Goal: Task Accomplishment & Management: Complete application form

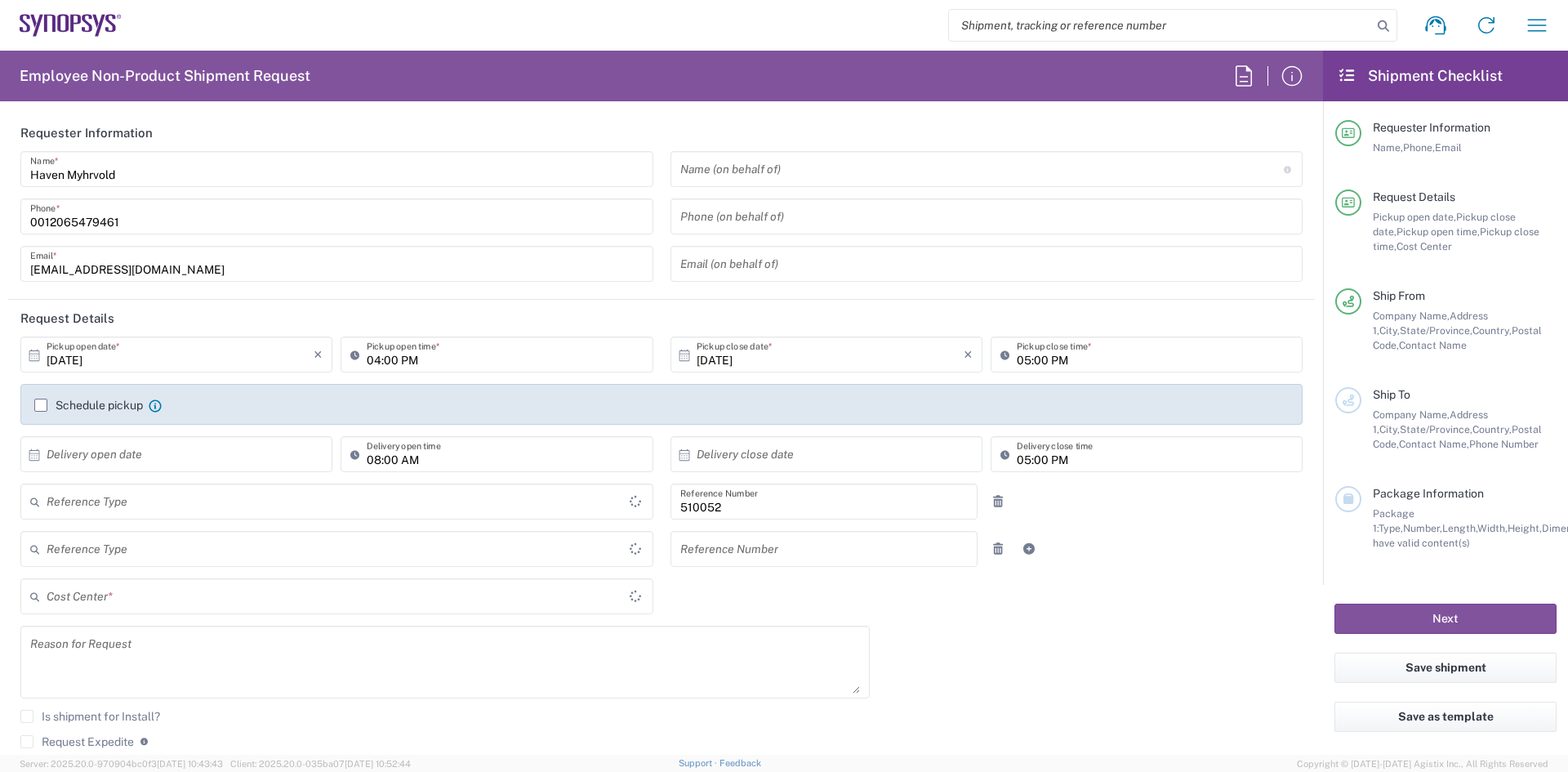
type input "Department"
type input "Delivered at Place"
type input "United States"
type input "Washington"
type input "United States"
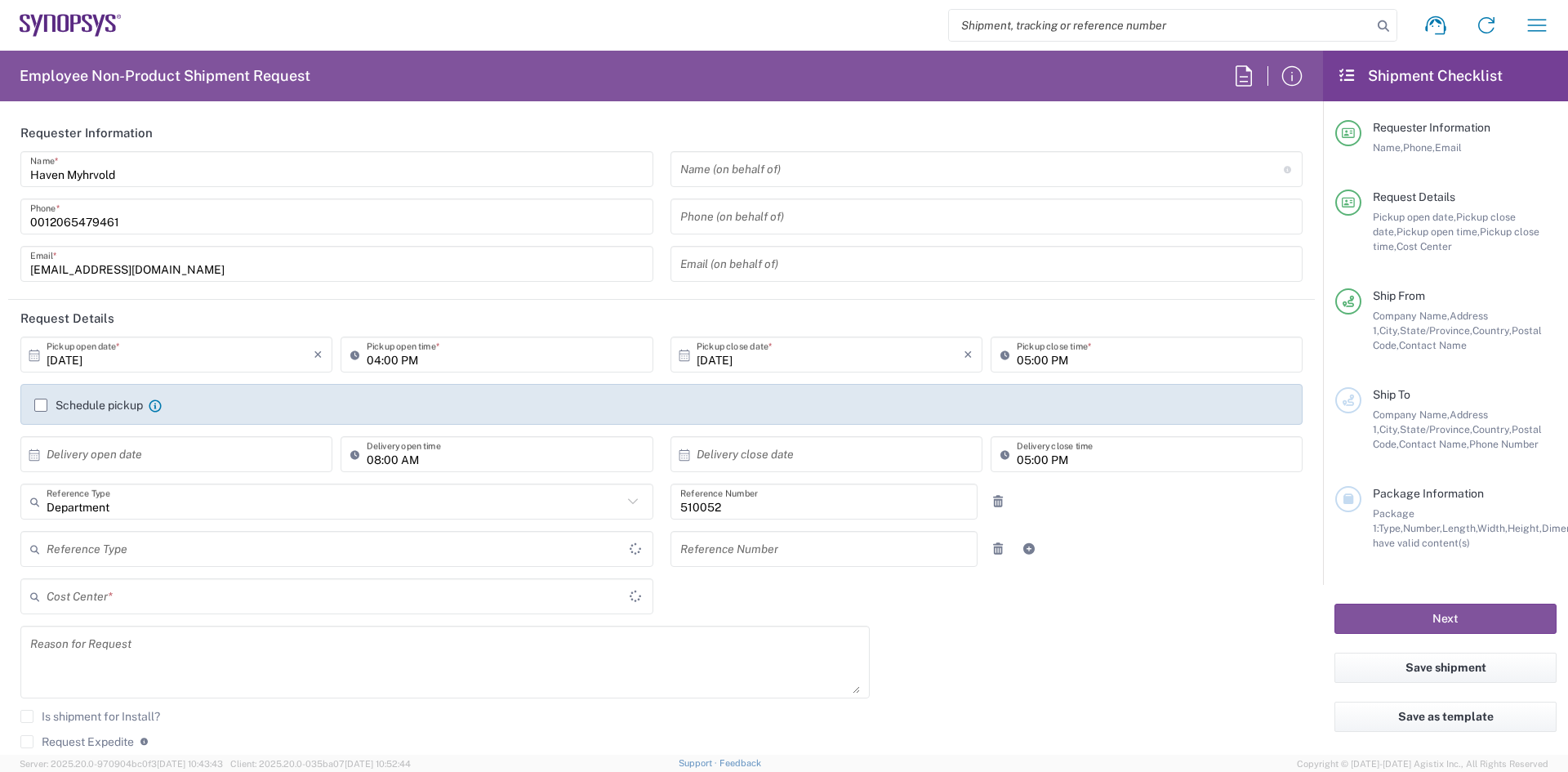
type input "US01, SG, NVM, R&D 510052"
type input "Seattle US8E"
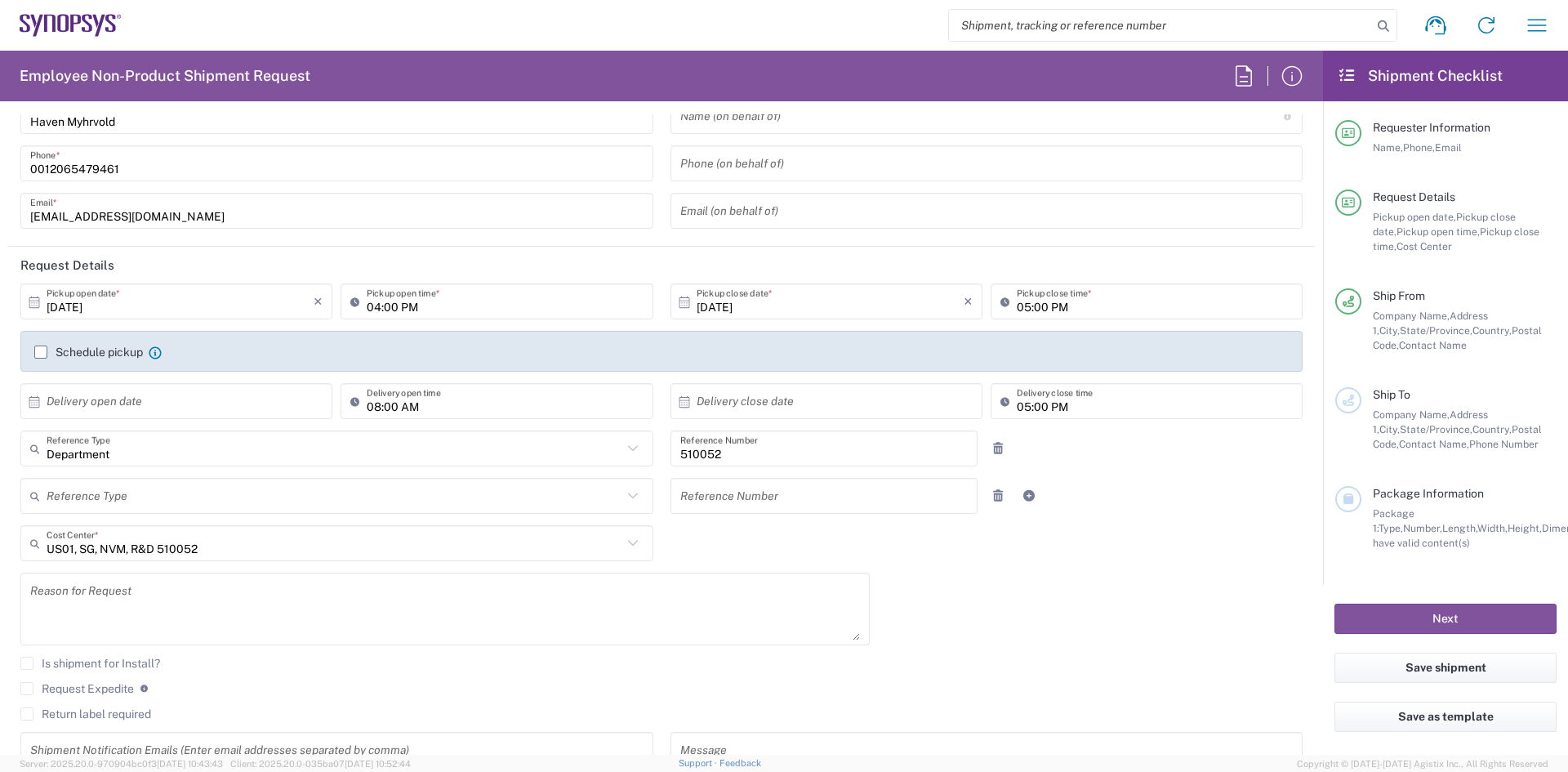
scroll to position [81, 0]
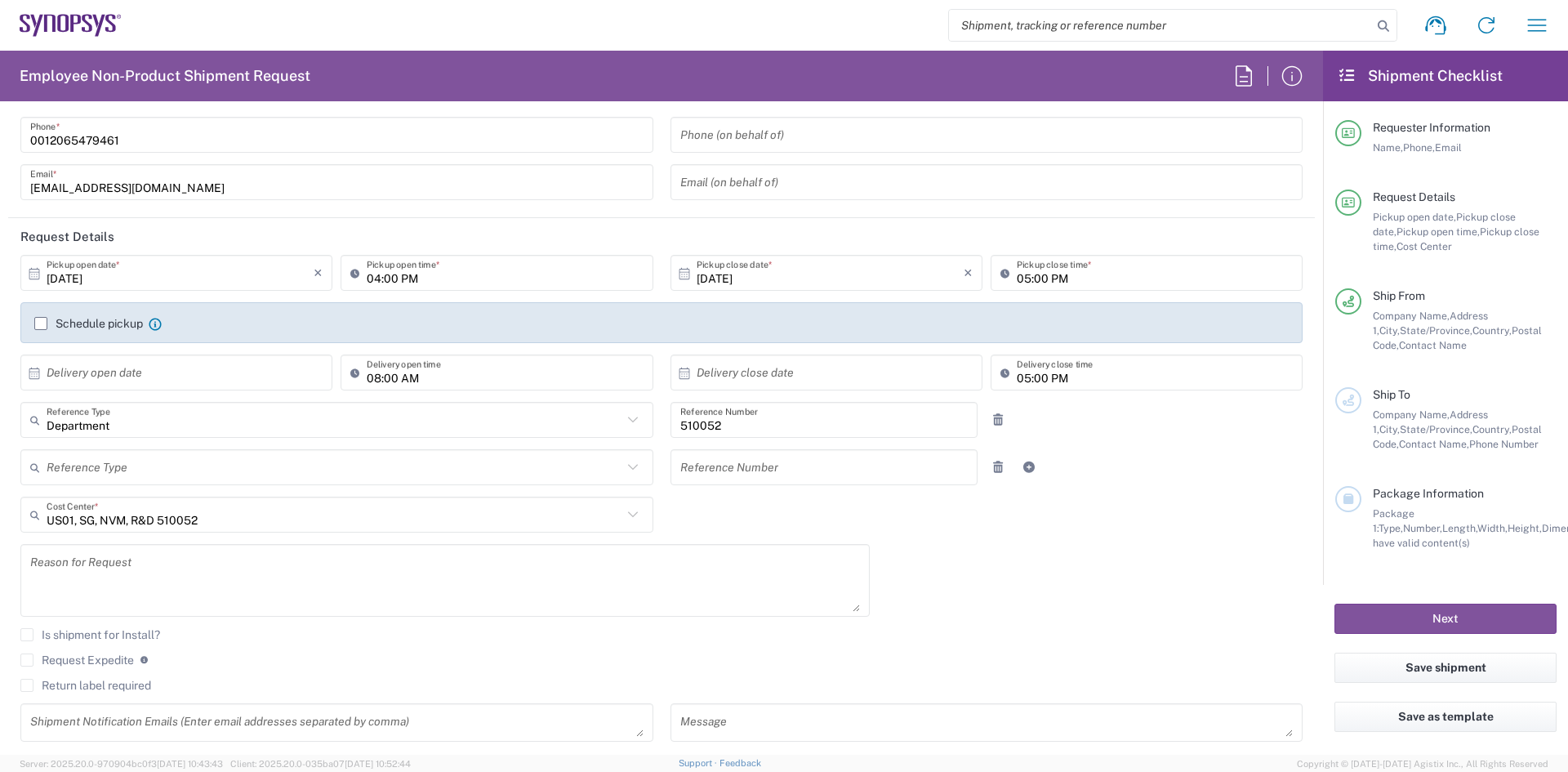
click at [35, 320] on label "Schedule pickup" at bounding box center [88, 324] width 108 height 13
click at [41, 324] on input "Schedule pickup" at bounding box center [41, 324] width 0 height 0
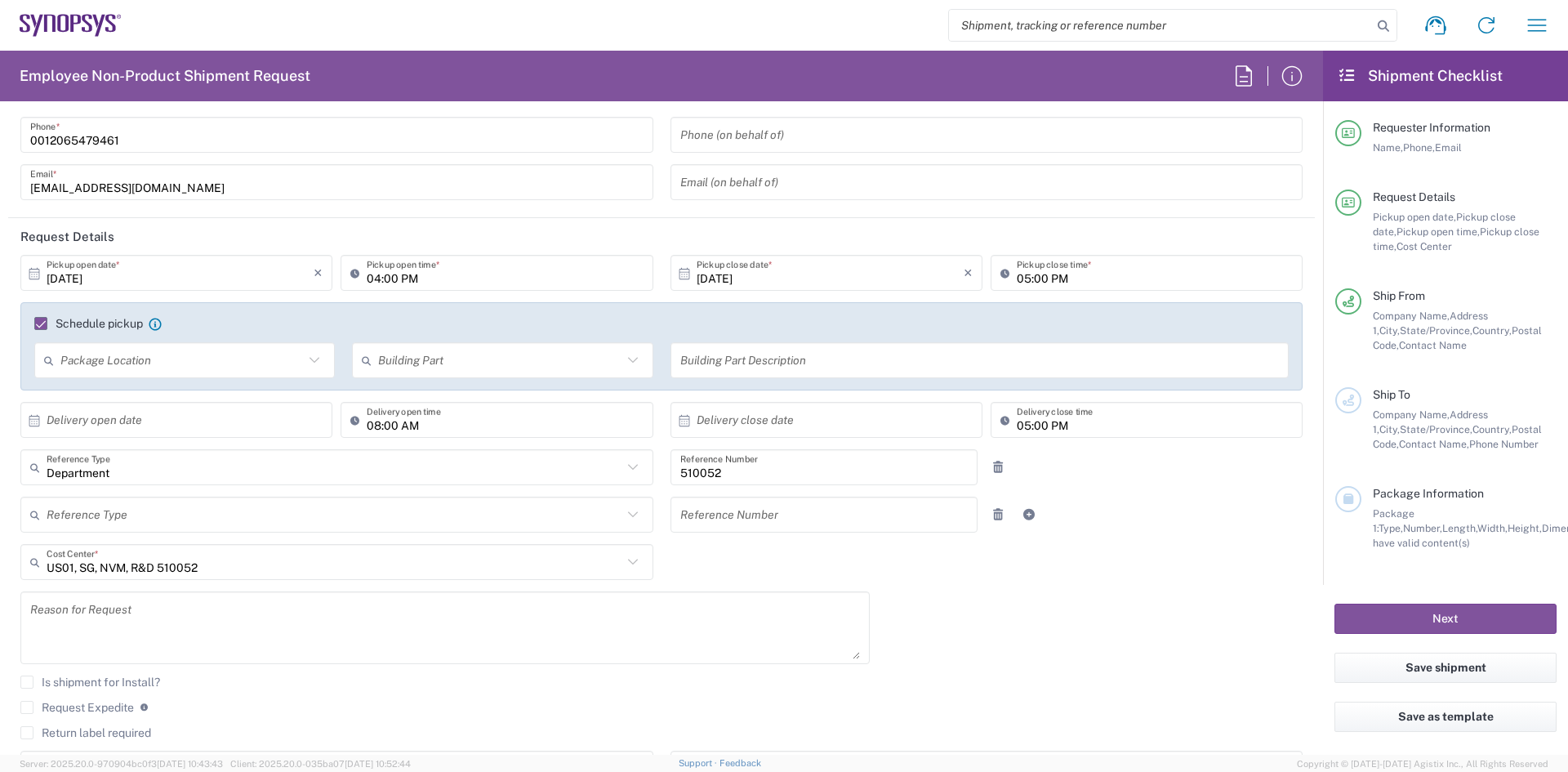
click at [129, 376] on div "Package Location" at bounding box center [185, 361] width 301 height 36
click at [149, 367] on input "text" at bounding box center [182, 361] width 243 height 29
click at [160, 358] on input "text" at bounding box center [182, 361] width 243 height 29
type input "Front door"
drag, startPoint x: 14, startPoint y: 369, endPoint x: 0, endPoint y: 367, distance: 14.1
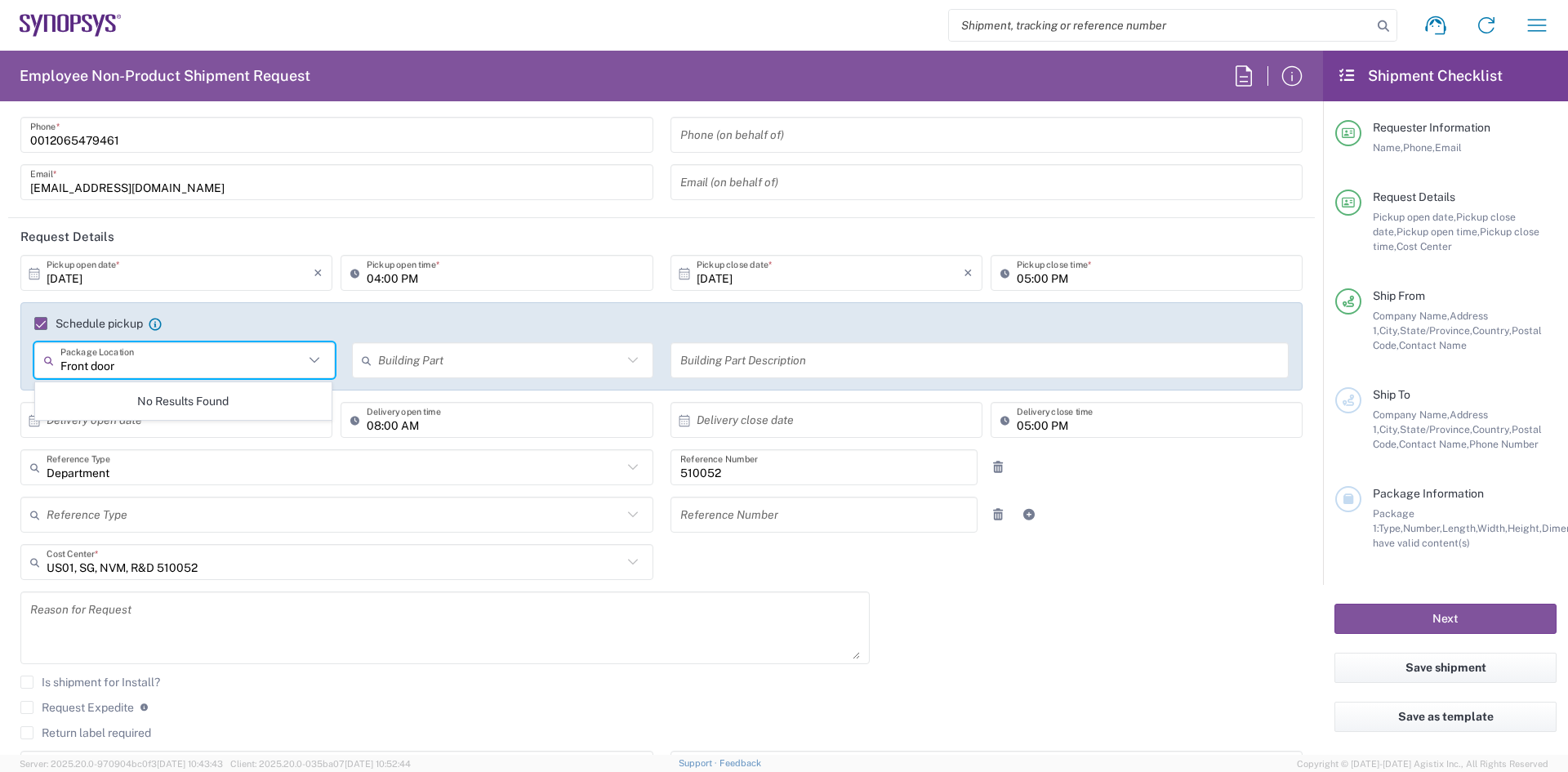
click at [0, 367] on form "Requester Information Haven Myhrvold Name * 0012065479461 Phone * havent@synops…" at bounding box center [661, 434] width 1323 height 641
type input "R"
type input "f"
click at [442, 376] on div "Building Part" at bounding box center [503, 361] width 301 height 36
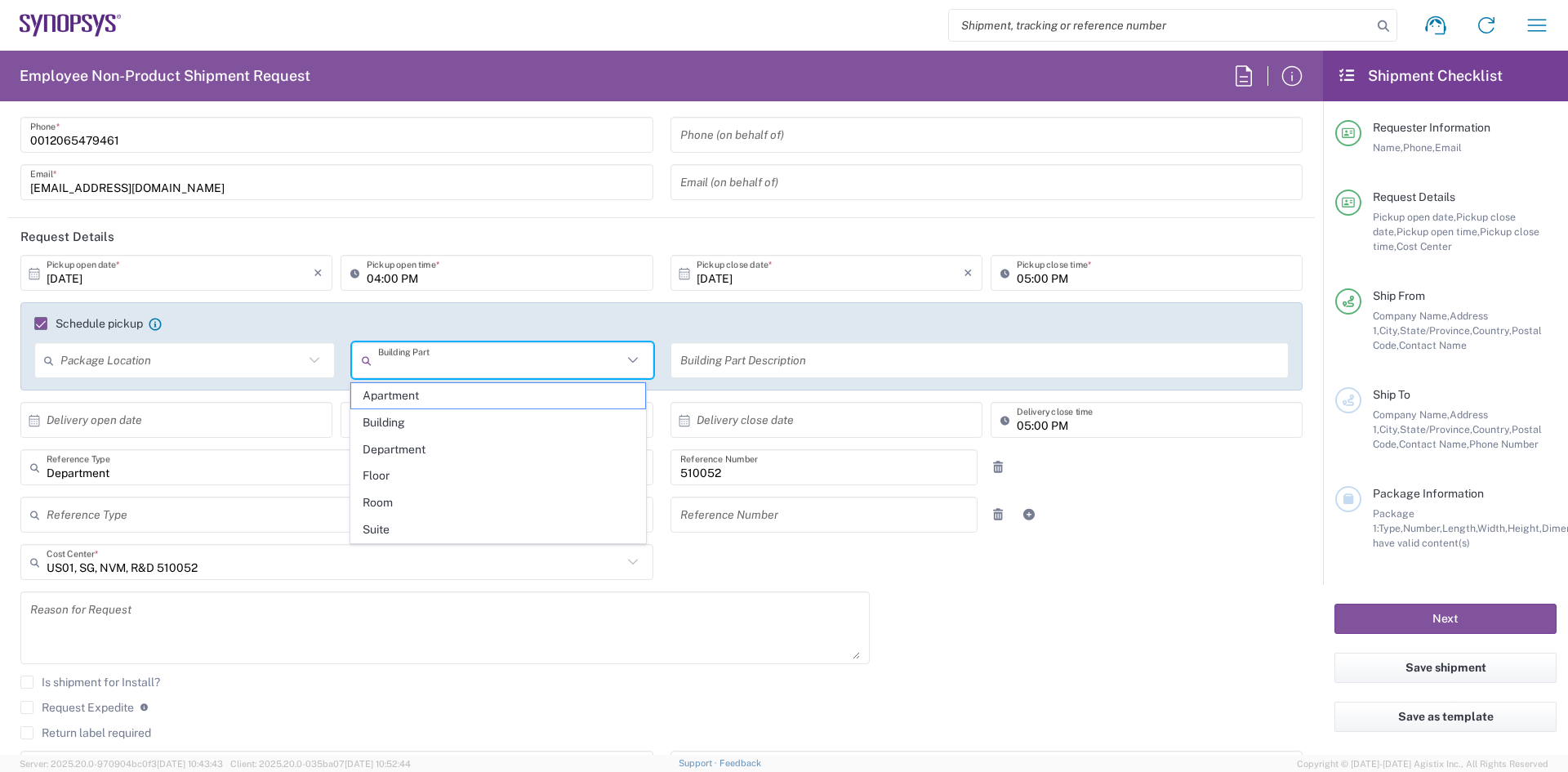
click at [442, 365] on input "text" at bounding box center [500, 361] width 243 height 29
click at [400, 528] on span "Suite" at bounding box center [499, 530] width 295 height 25
type input "Suite"
click at [203, 361] on input "text" at bounding box center [182, 361] width 243 height 29
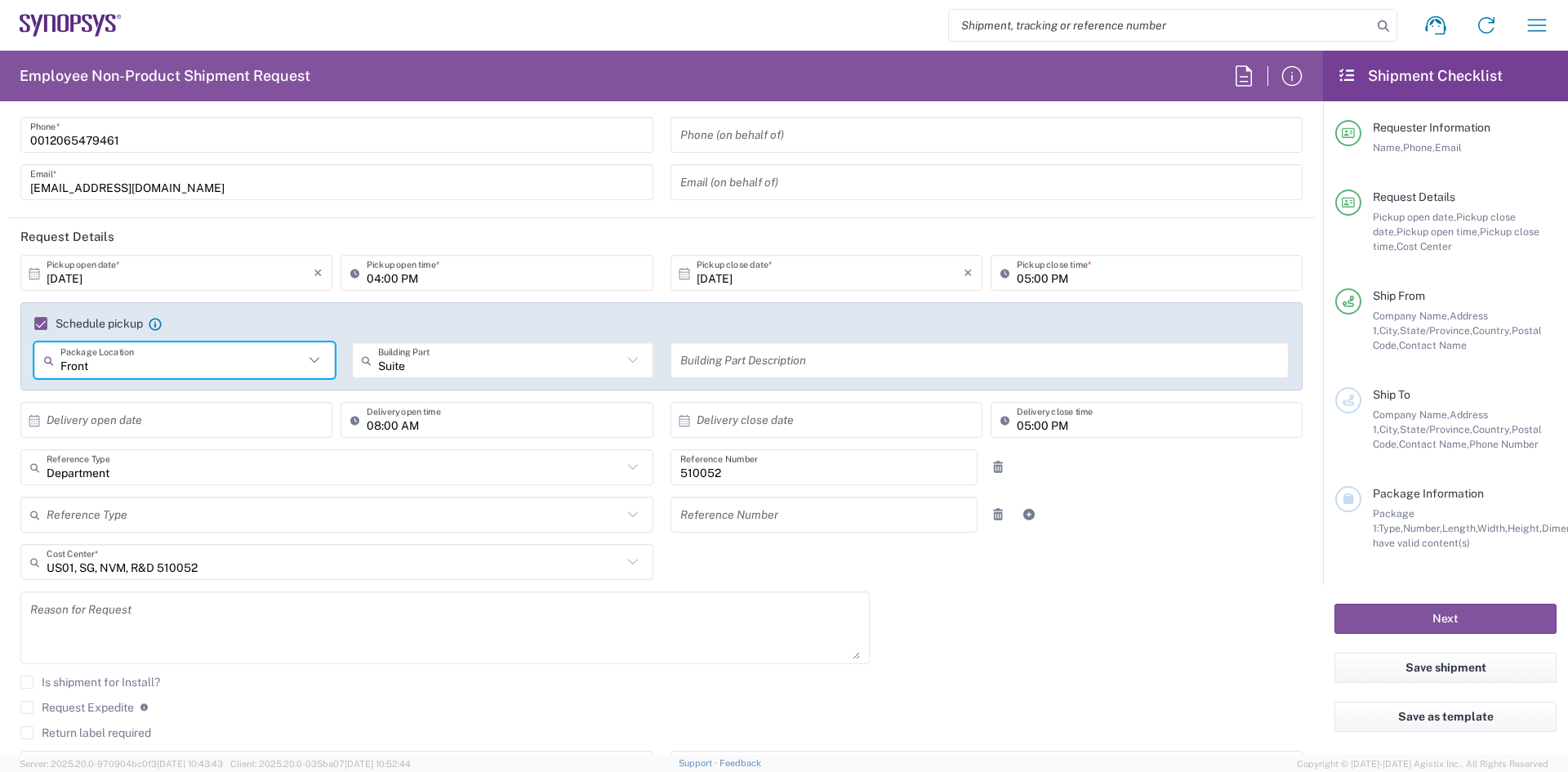
click at [273, 354] on input "Front" at bounding box center [182, 361] width 243 height 29
click at [256, 373] on input "Front" at bounding box center [182, 361] width 243 height 29
click at [317, 357] on icon at bounding box center [314, 360] width 21 height 21
type input "Front"
click at [176, 398] on span "Front" at bounding box center [184, 396] width 295 height 25
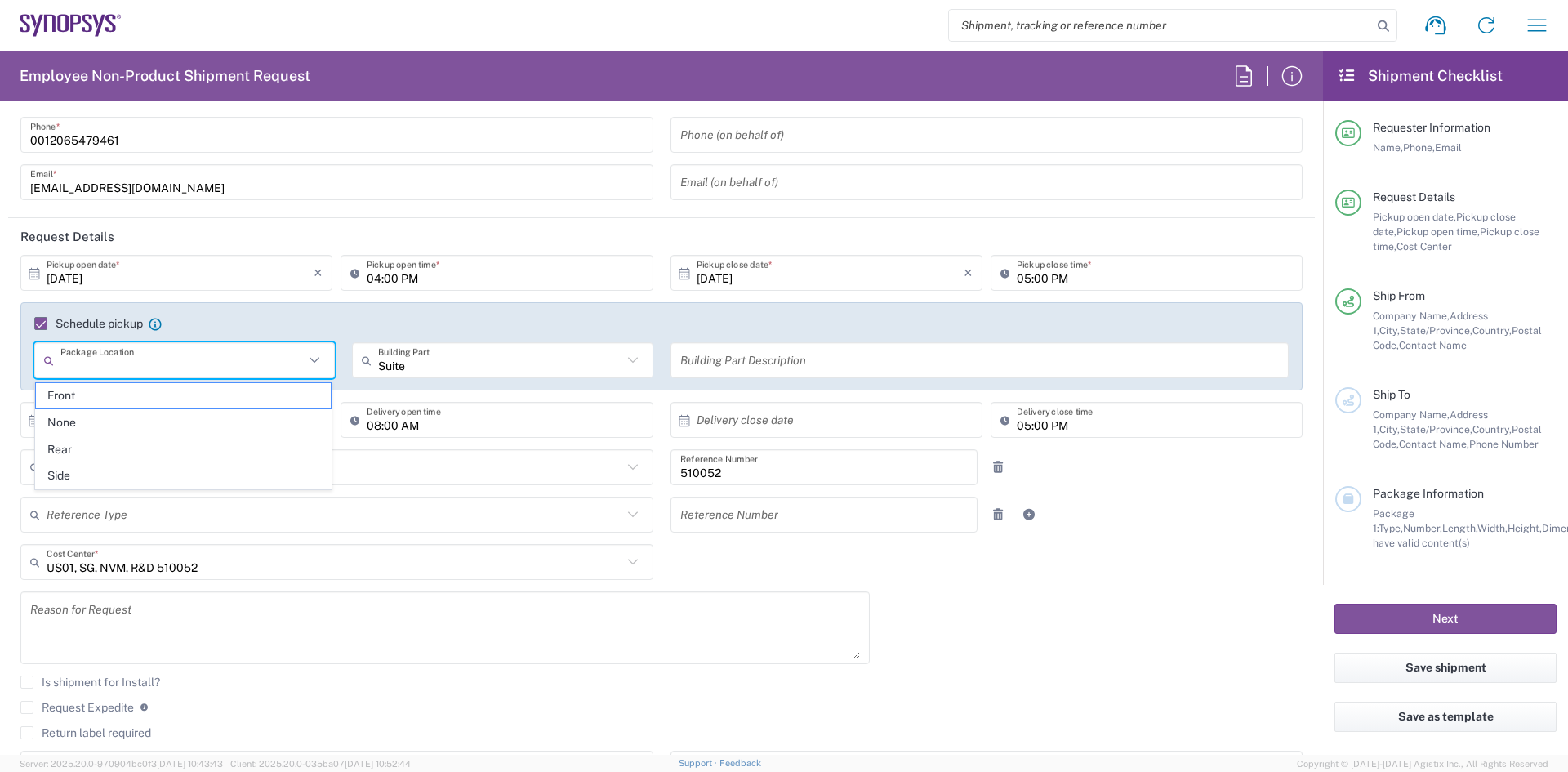
click at [87, 365] on input "text" at bounding box center [182, 361] width 243 height 29
click at [64, 398] on span "Front" at bounding box center [184, 396] width 295 height 25
type input "Front"
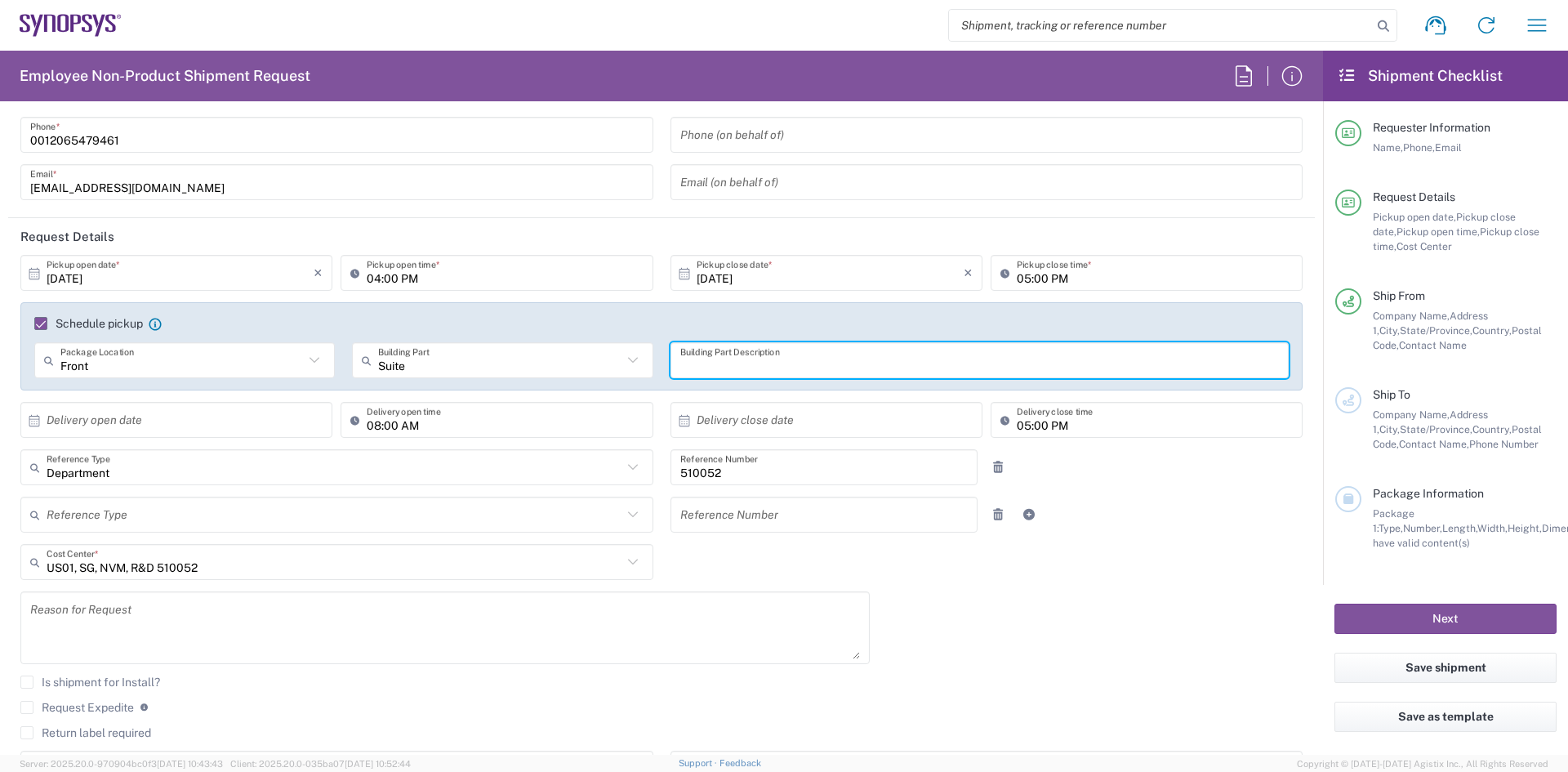
click at [718, 362] on input "text" at bounding box center [980, 361] width 599 height 29
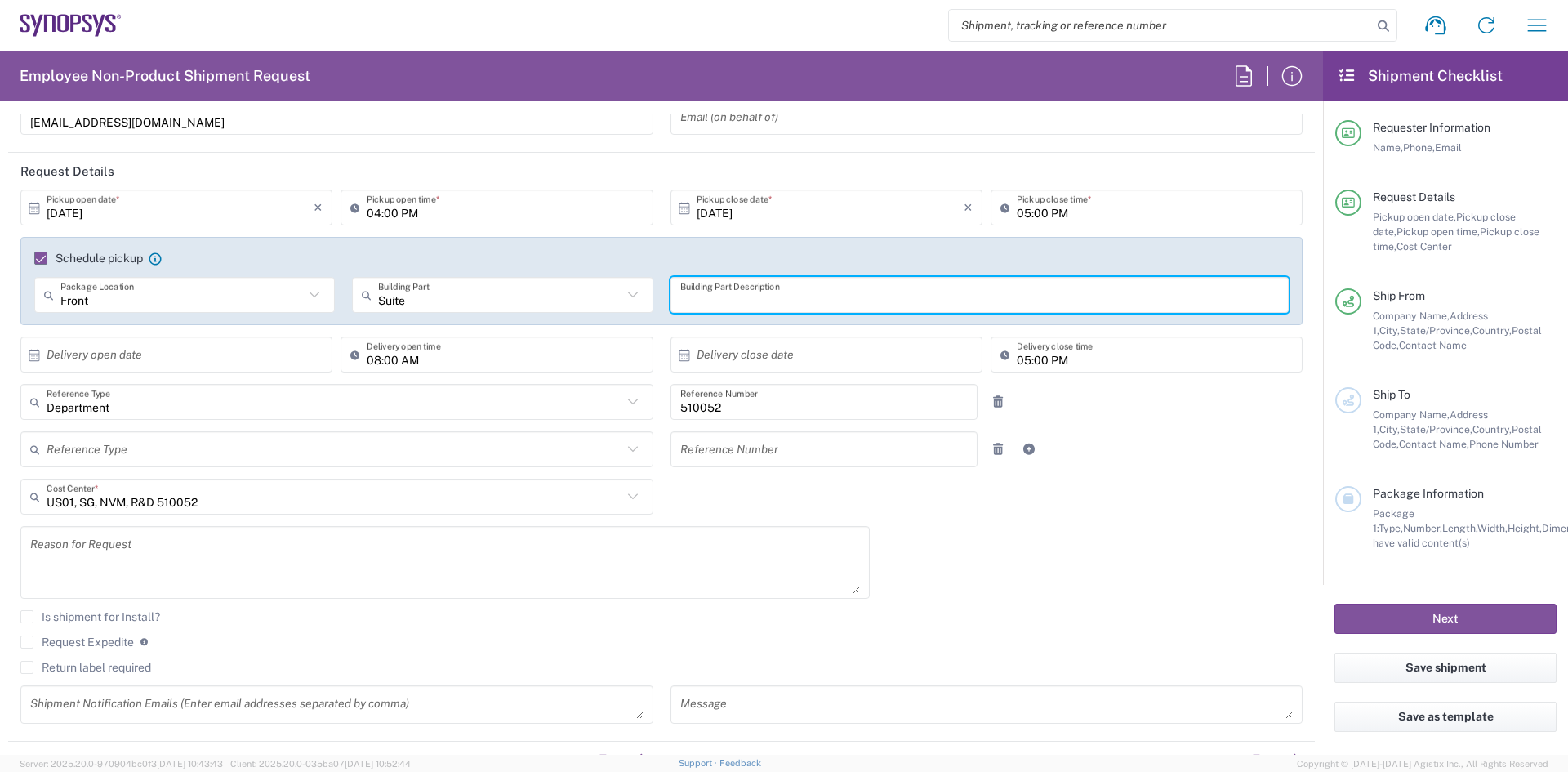
scroll to position [245, 0]
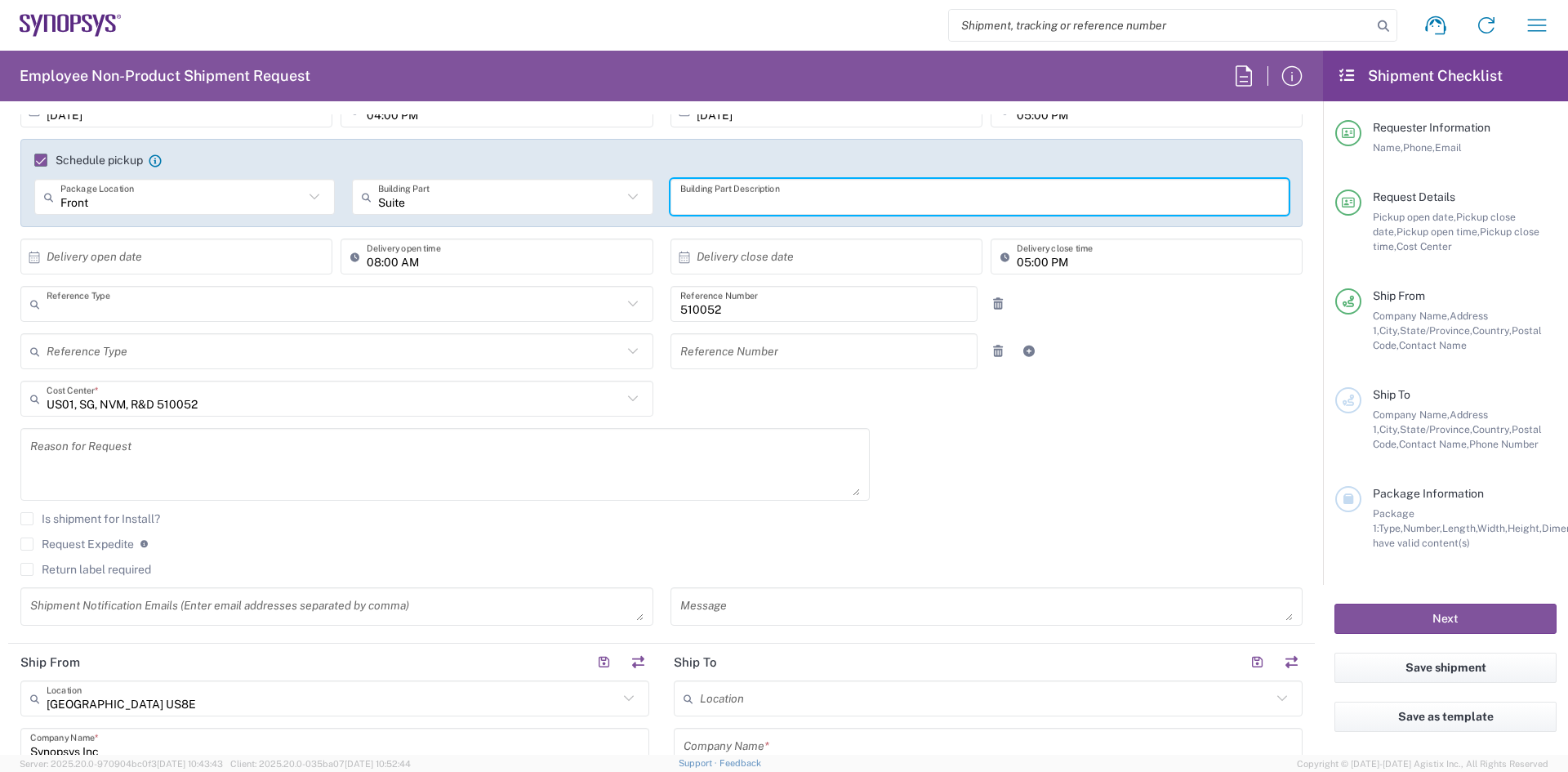
click at [132, 314] on input "text" at bounding box center [335, 305] width 576 height 29
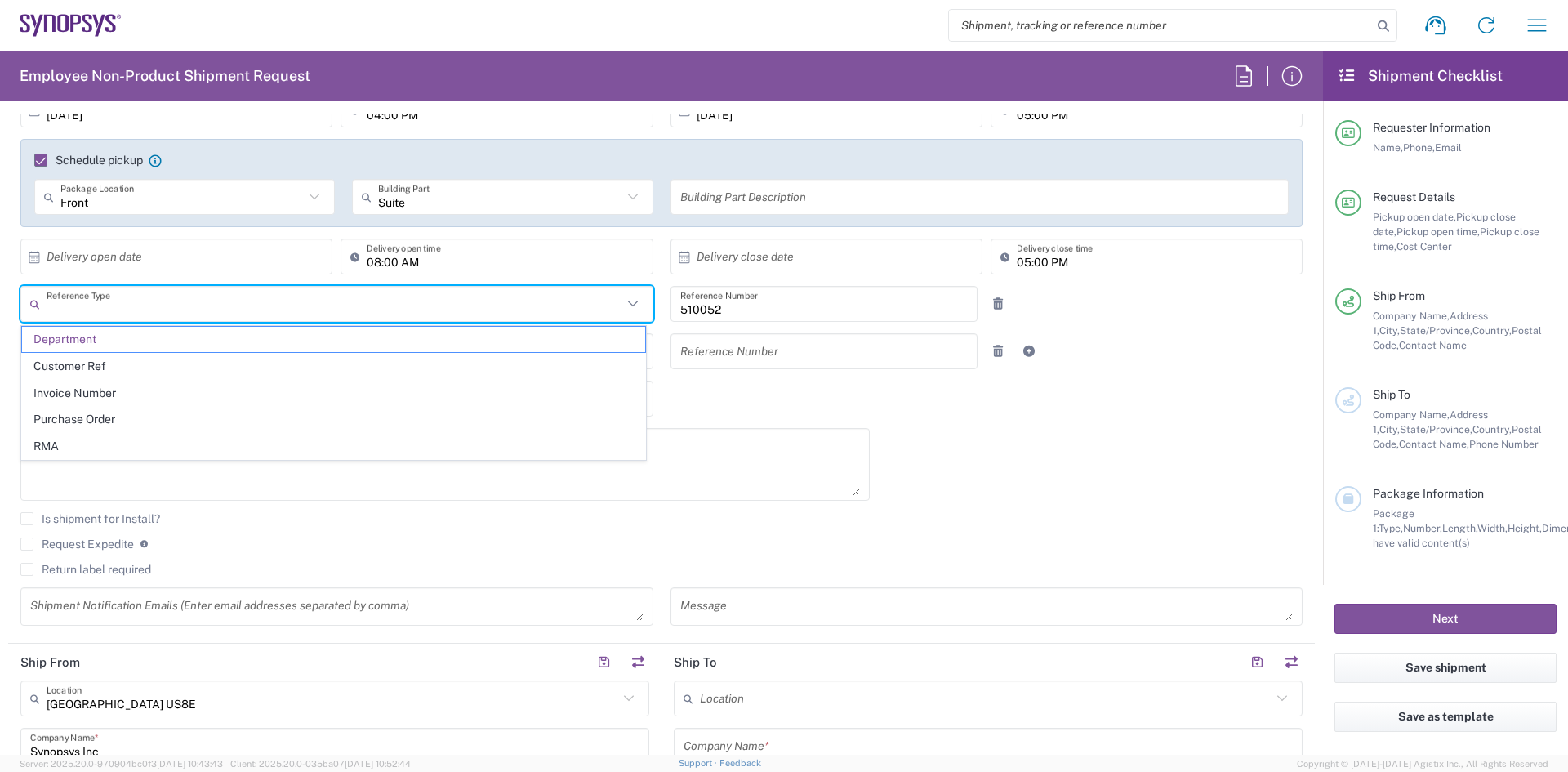
click at [959, 510] on div "10/02/2025 × Pickup open date * Cancel Apply 04:00 PM Pickup open time * 10/02/…" at bounding box center [662, 365] width 1300 height 546
type input "Department"
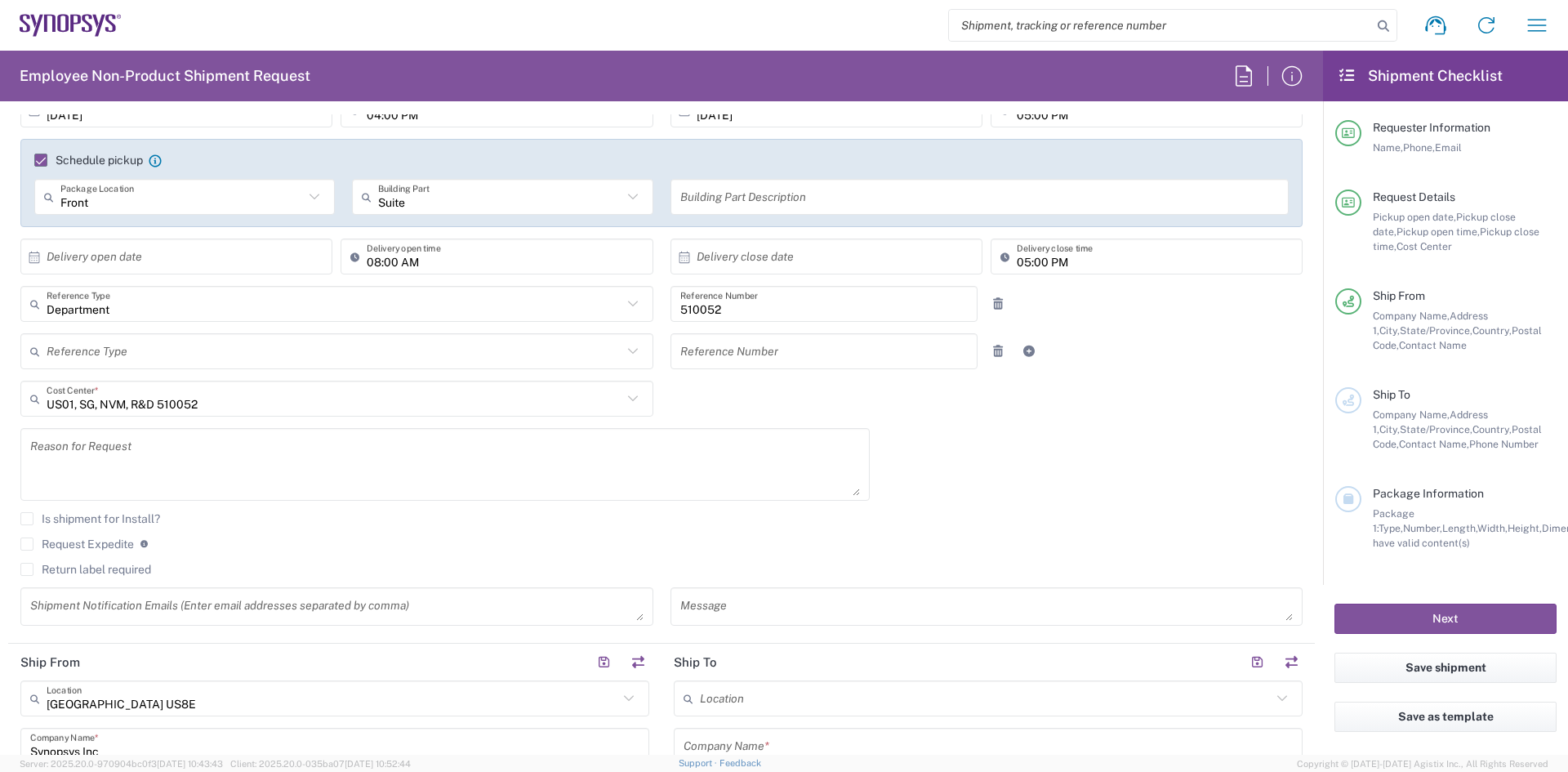
click at [211, 466] on textarea at bounding box center [445, 465] width 830 height 63
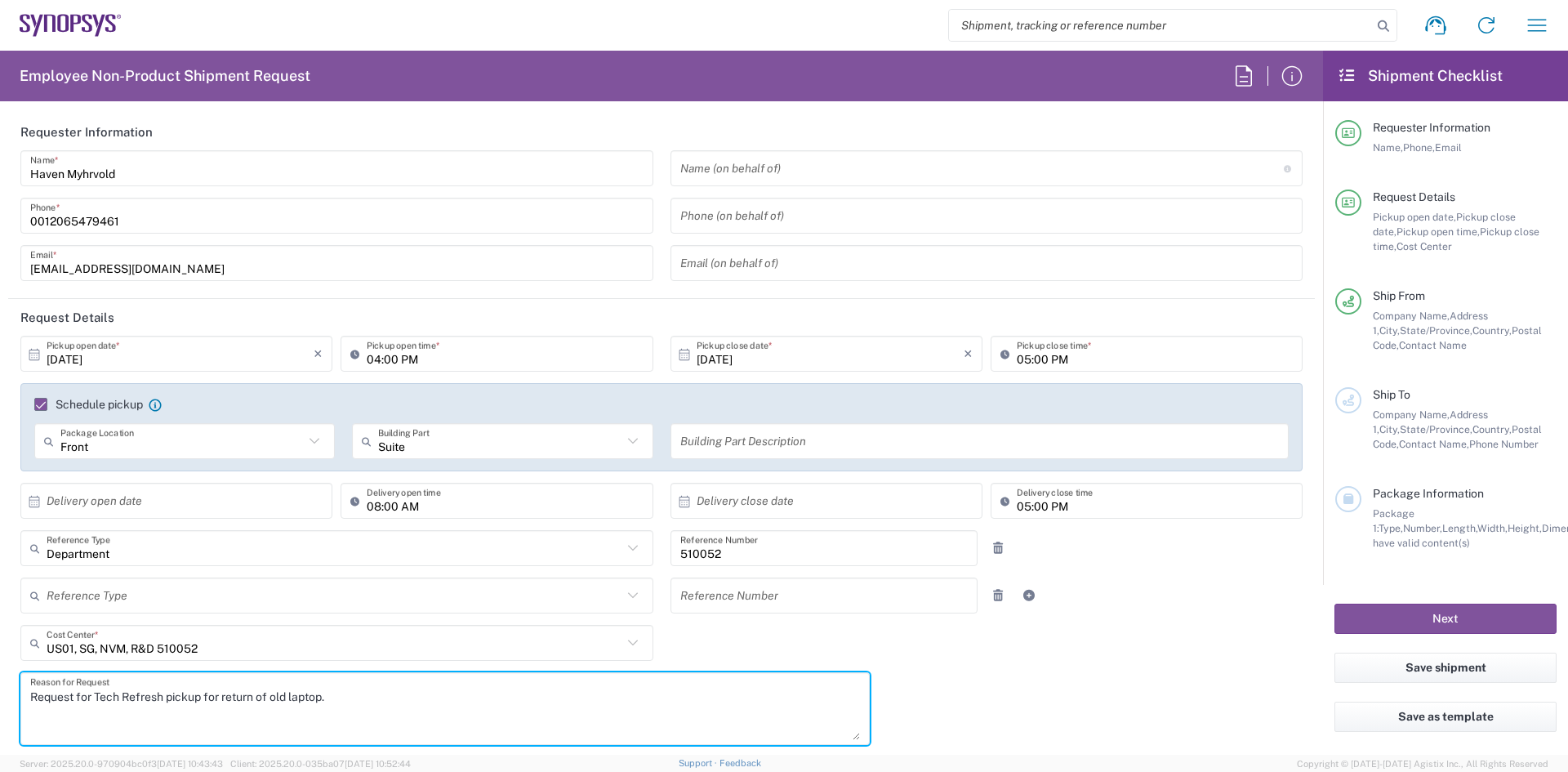
scroll to position [0, 0]
type textarea "Request for Tech Refresh pickup for return of old laptop."
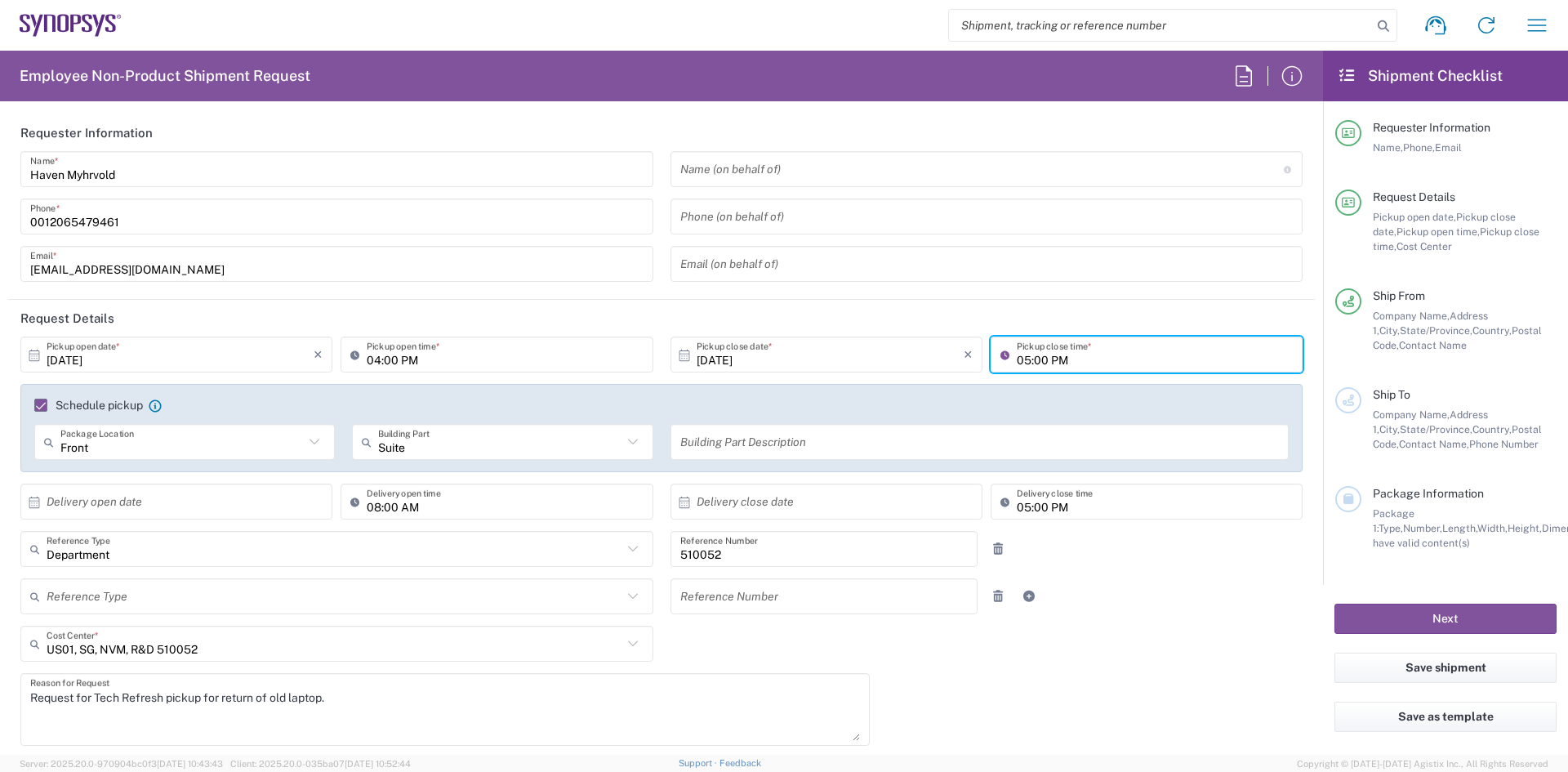
click at [1129, 366] on input "05:00 PM" at bounding box center [1154, 355] width 276 height 29
click at [1124, 361] on input "05:00 PM" at bounding box center [1154, 355] width 276 height 29
drag, startPoint x: 1013, startPoint y: 360, endPoint x: 1022, endPoint y: 363, distance: 9.5
click at [1017, 363] on input "05:00 PM" at bounding box center [1154, 355] width 276 height 29
type input "12:00 PM"
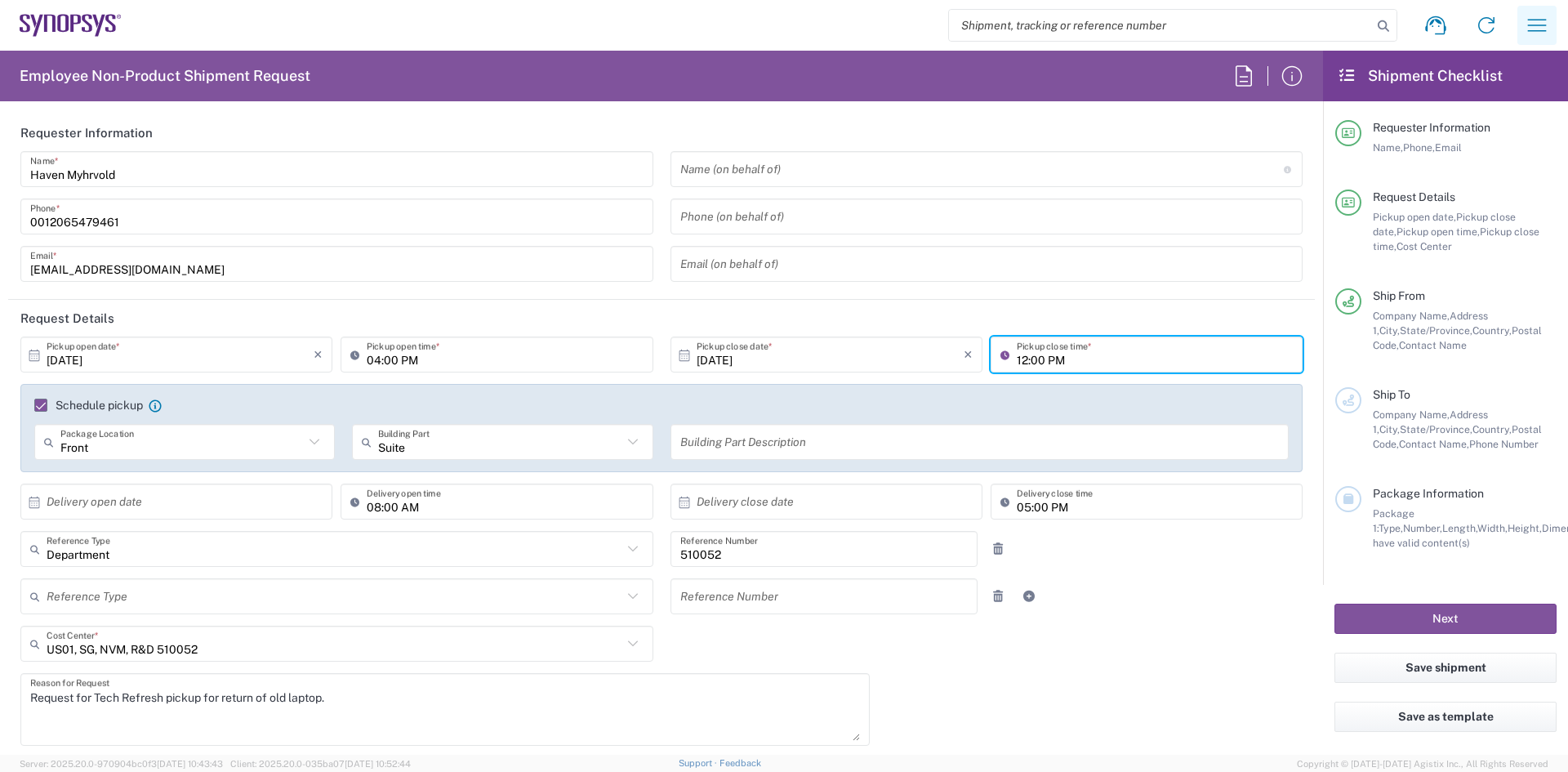
click at [1528, 27] on icon "button" at bounding box center [1536, 25] width 26 height 26
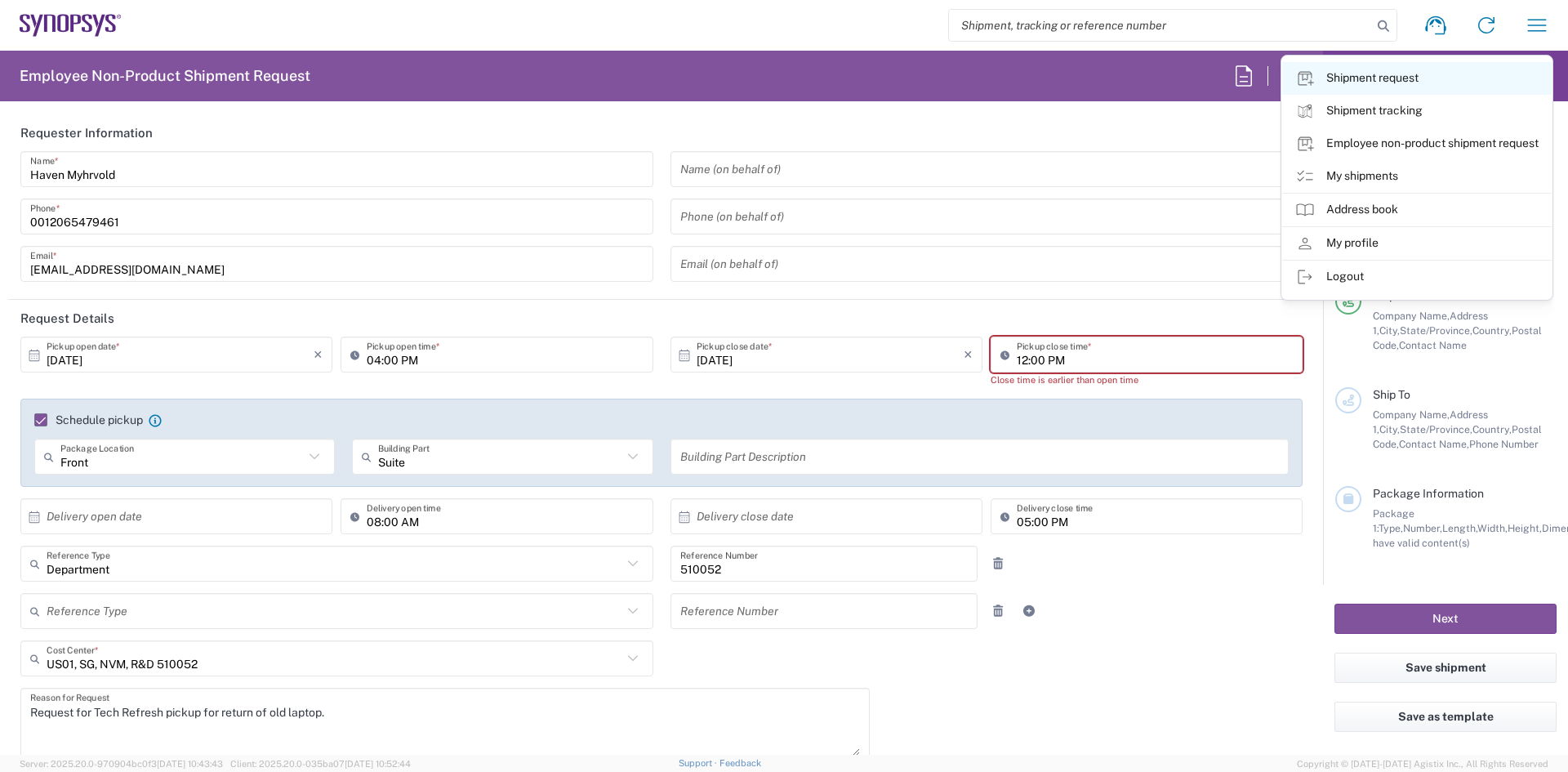
click at [1404, 78] on link "Shipment request" at bounding box center [1418, 79] width 270 height 33
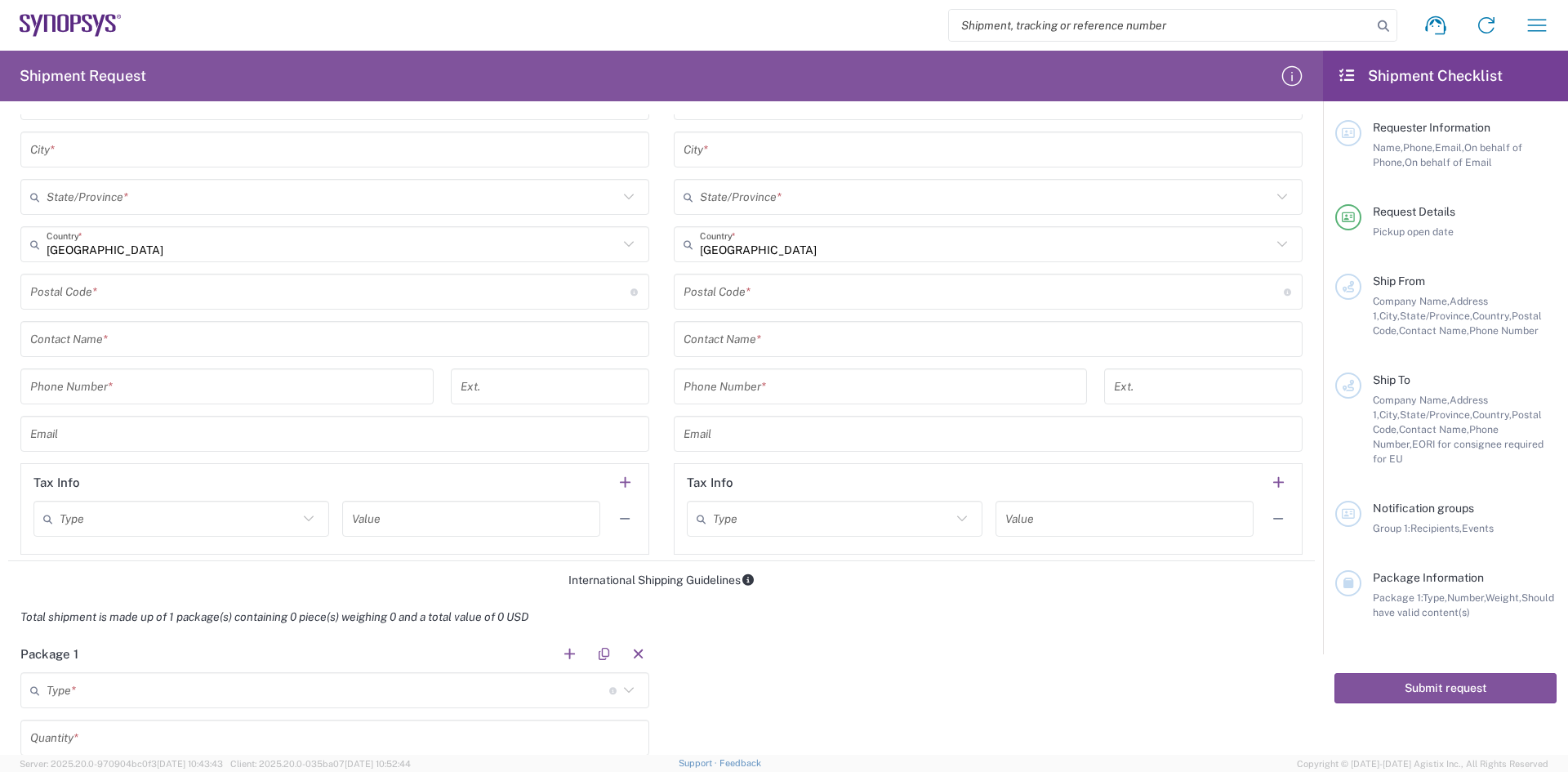
scroll to position [647, 0]
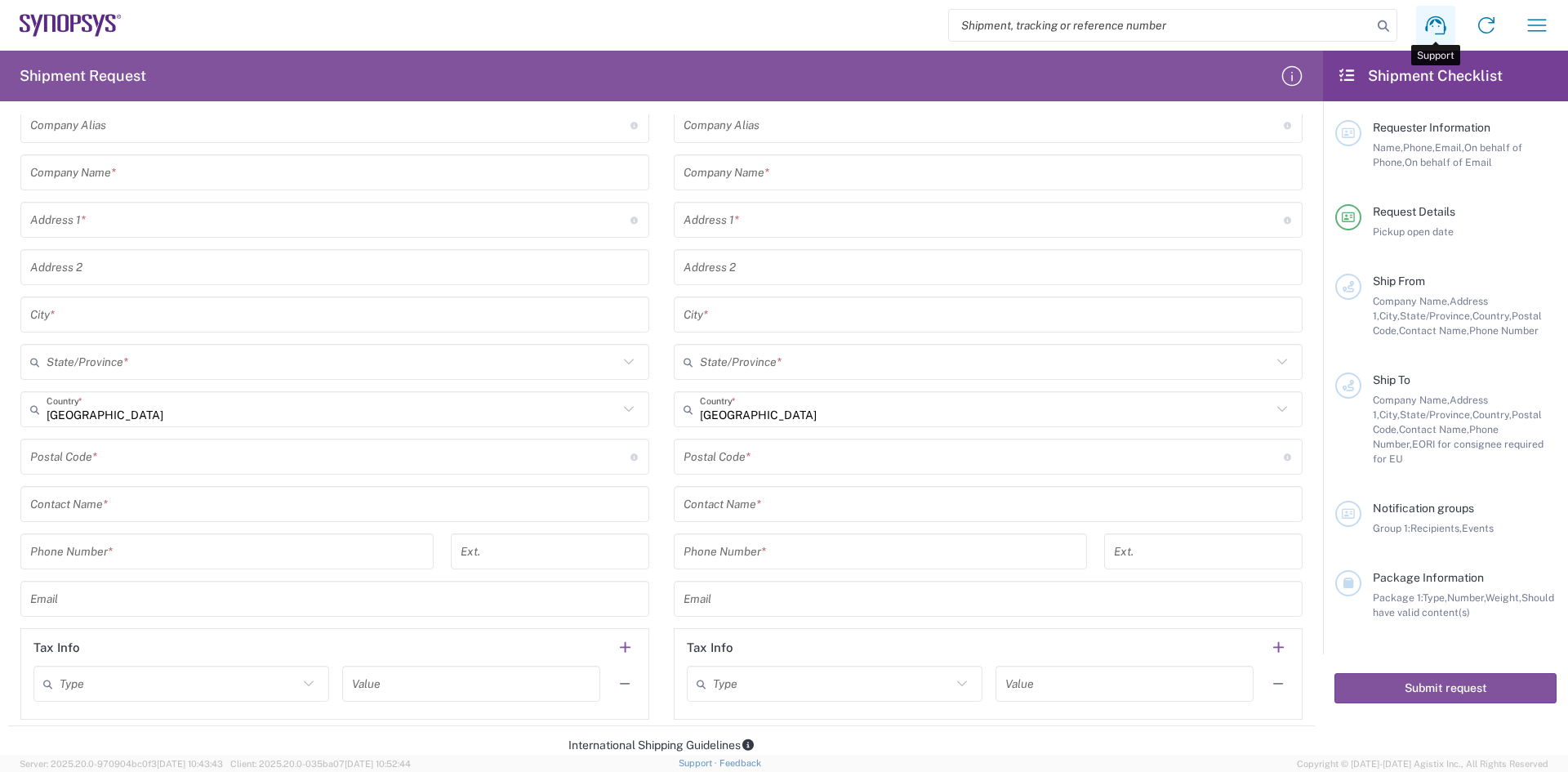
click at [1438, 31] on icon at bounding box center [1435, 25] width 26 height 26
click at [626, 61] on agx-form-header "Shipment Request" at bounding box center [661, 76] width 1323 height 51
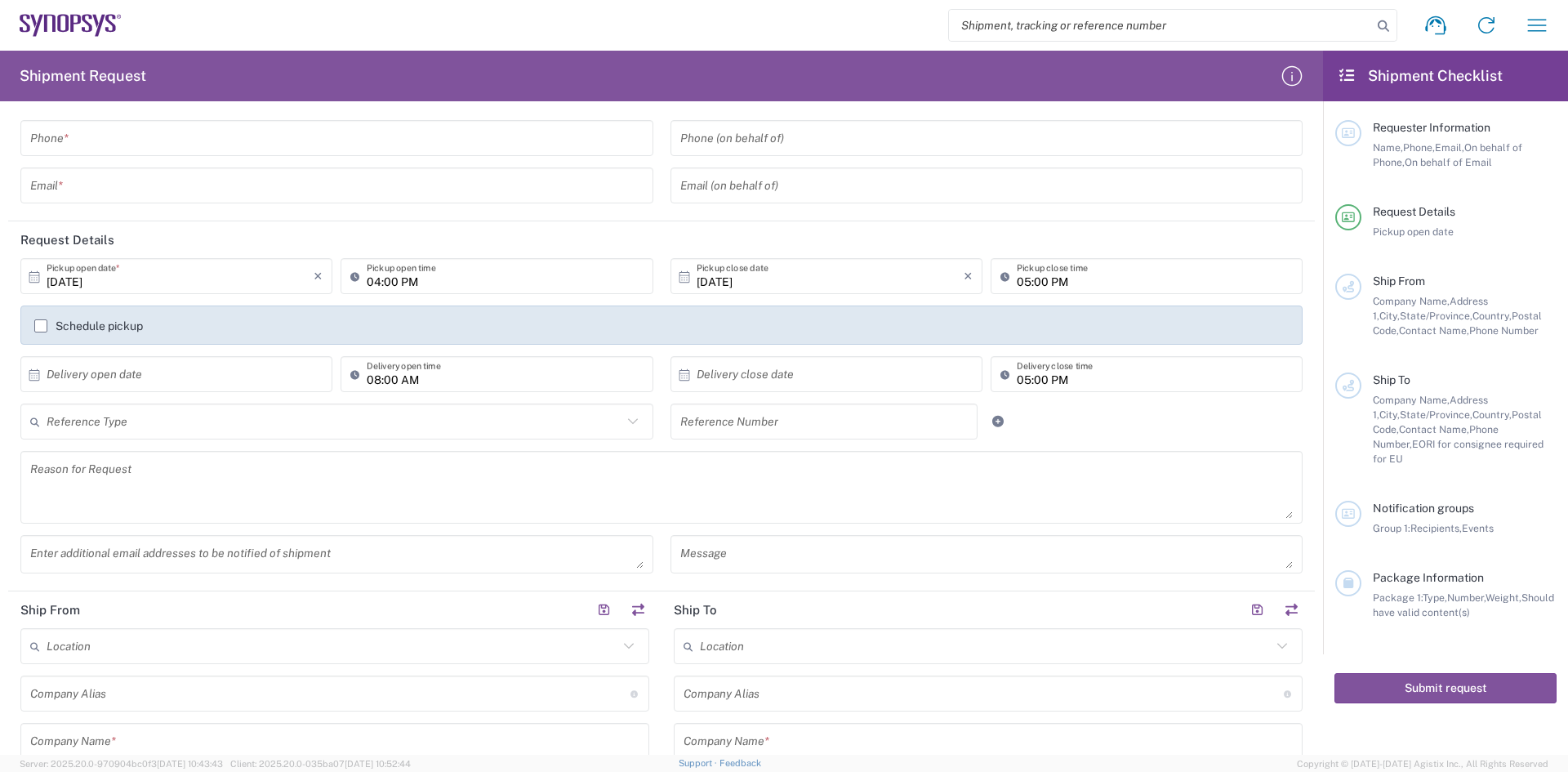
scroll to position [0, 0]
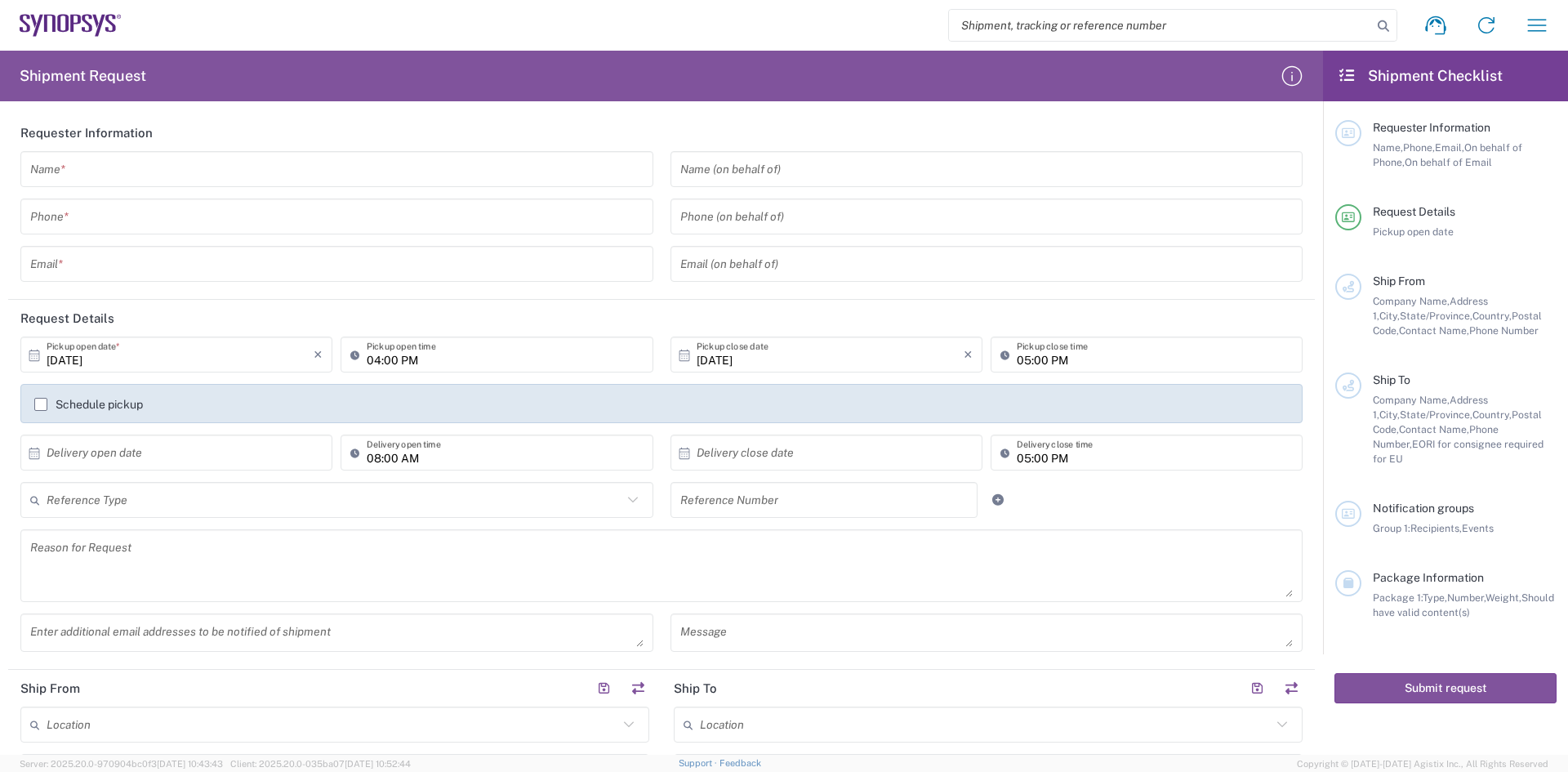
click at [1347, 77] on icon at bounding box center [1348, 75] width 19 height 14
click at [1545, 31] on icon "button" at bounding box center [1536, 25] width 26 height 26
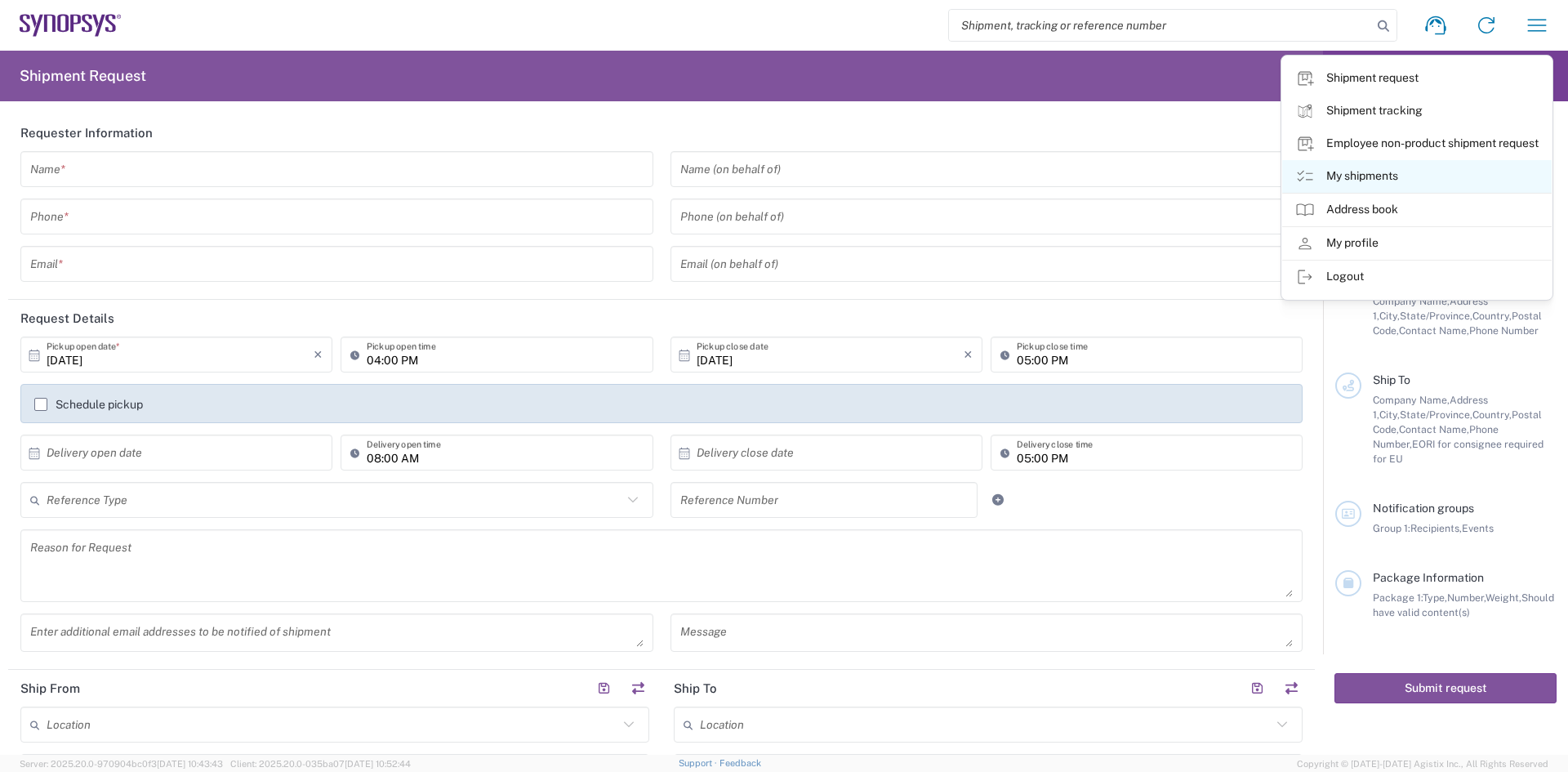
click at [1340, 172] on link "My shipments" at bounding box center [1418, 176] width 270 height 33
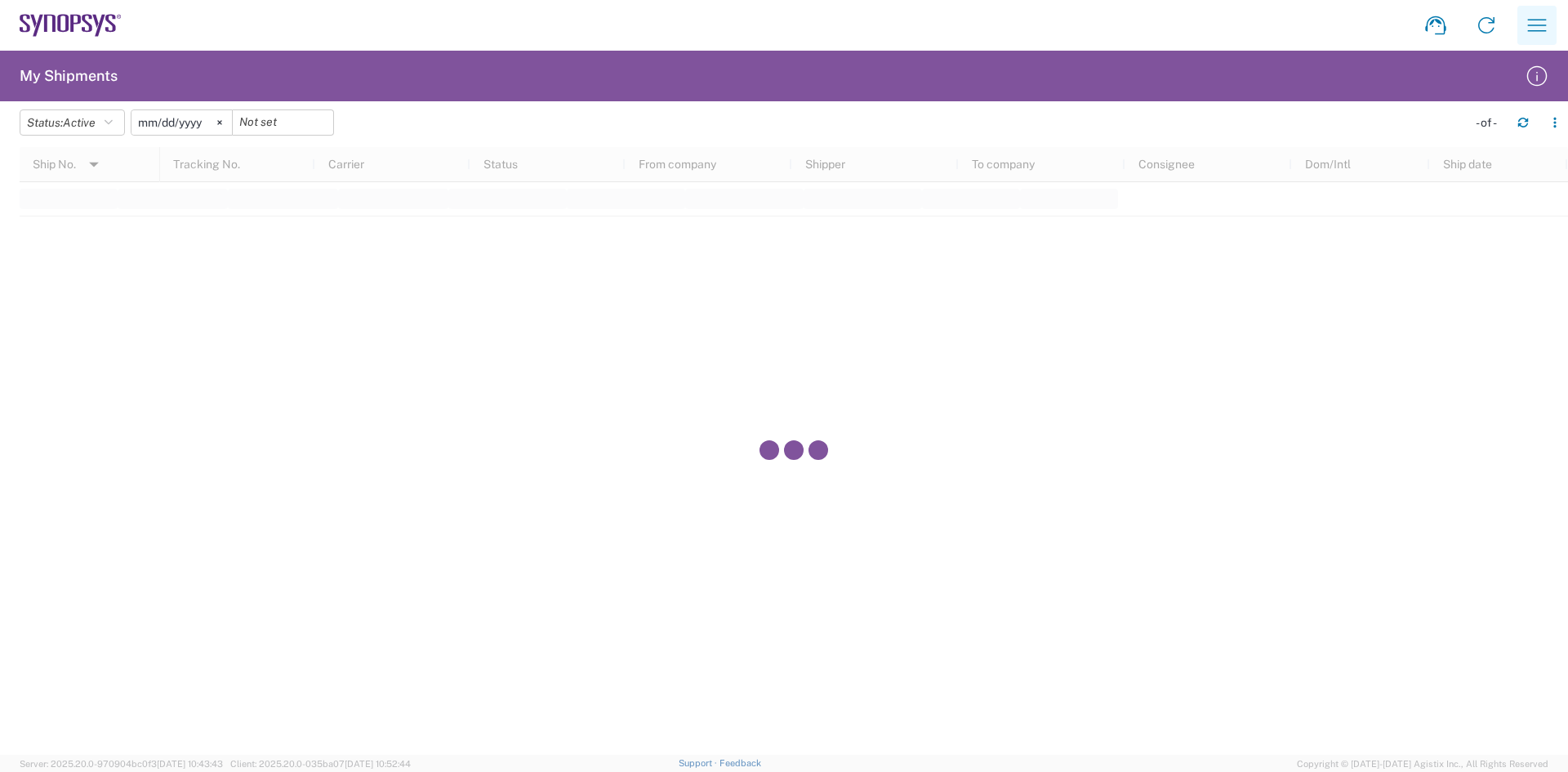
click at [1540, 19] on icon "button" at bounding box center [1537, 25] width 19 height 12
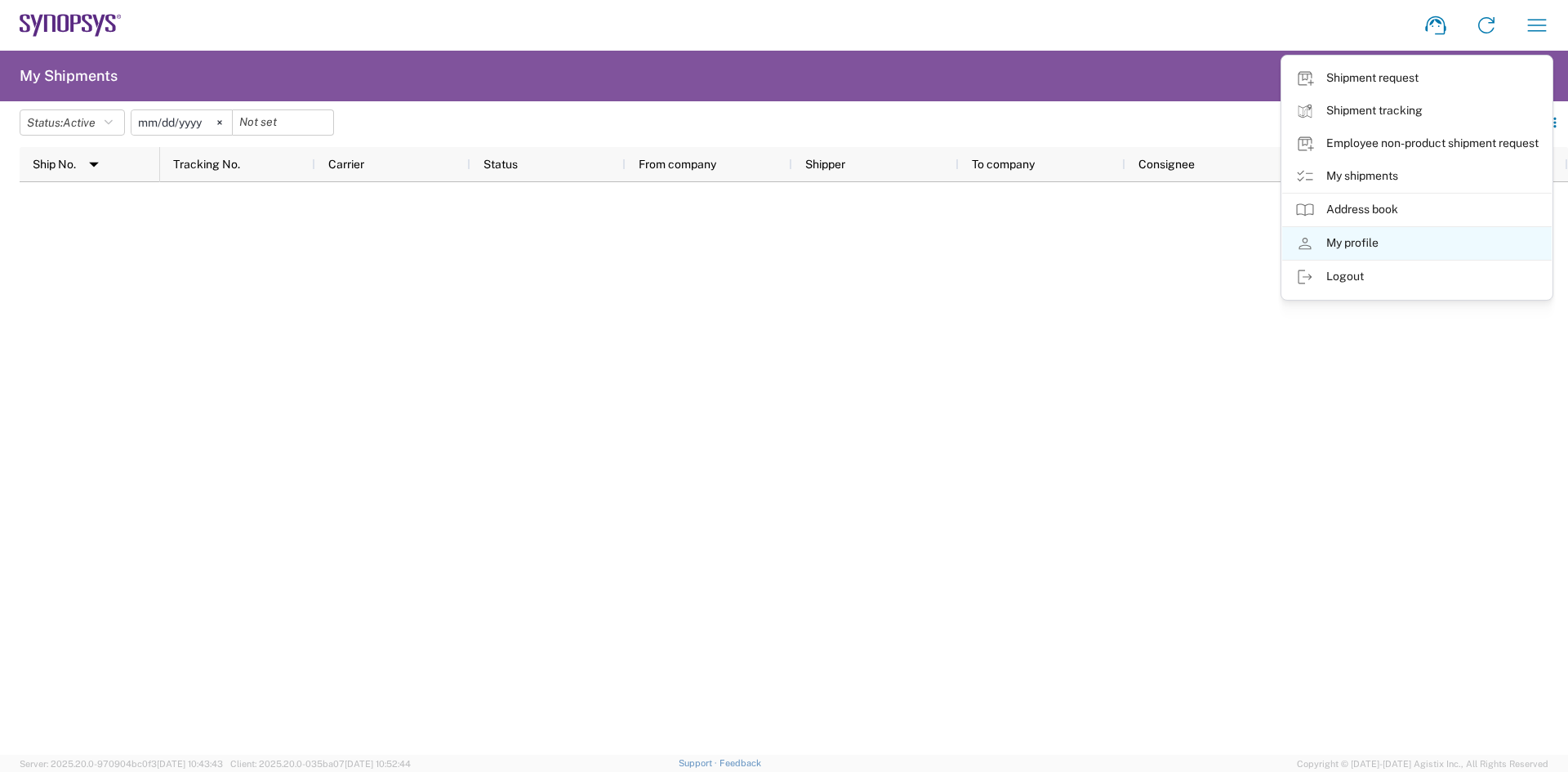
click at [1384, 238] on link "My profile" at bounding box center [1418, 243] width 270 height 33
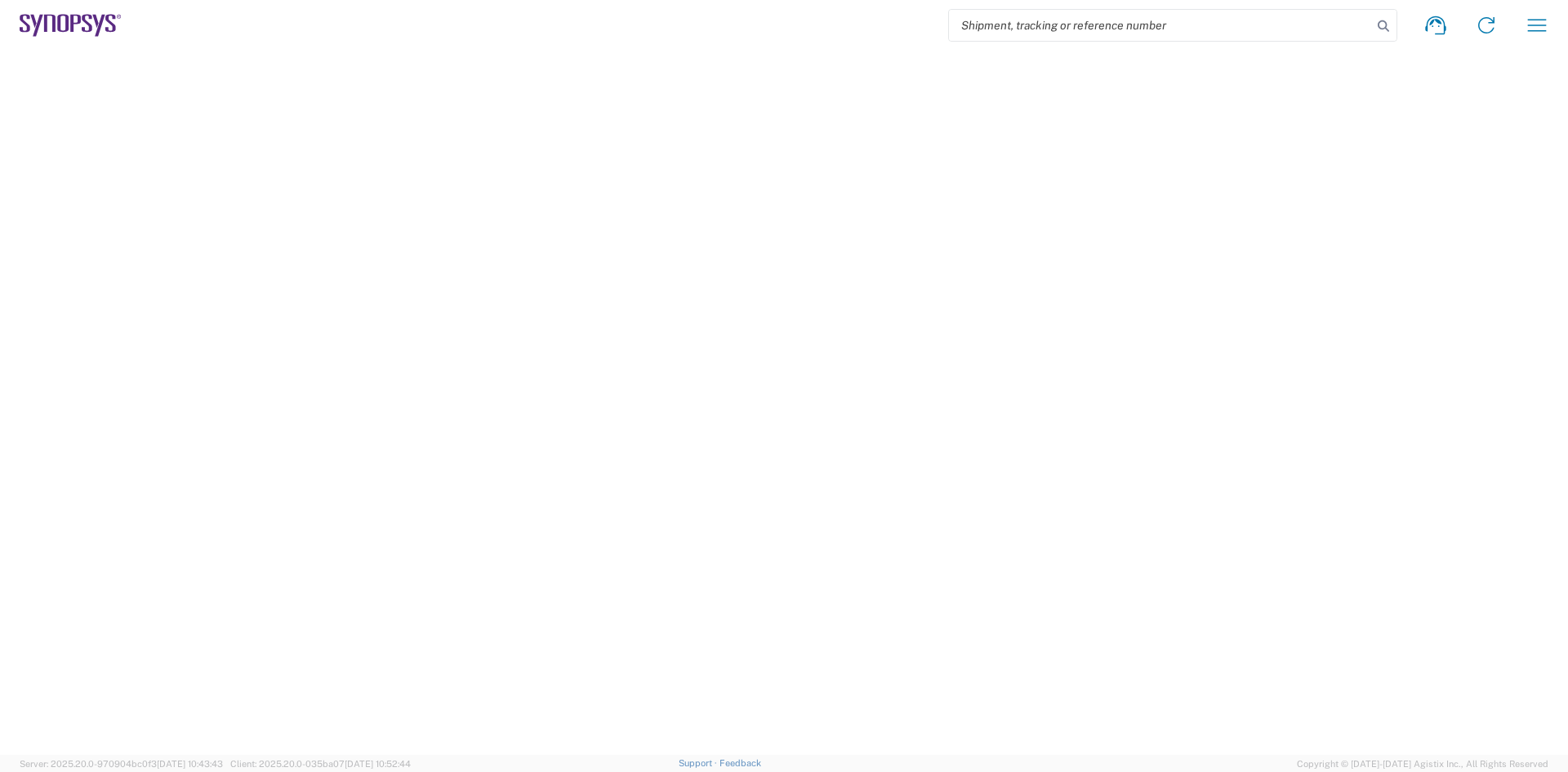
select select "WA"
select select "US"
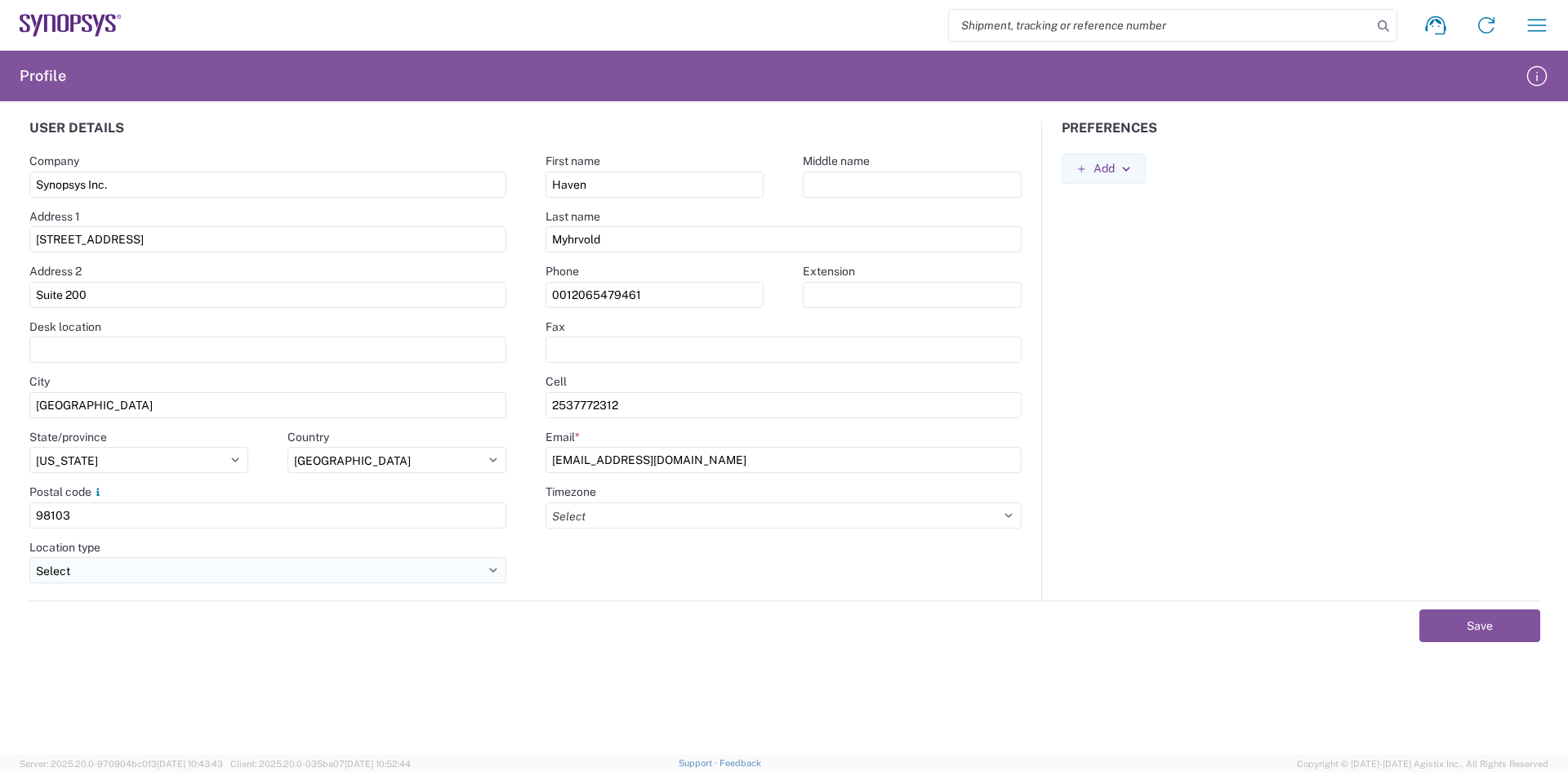
click at [193, 580] on select "Select Business No Loading Dock Business (General) Business with Loading Dock C…" at bounding box center [268, 570] width 477 height 26
click at [689, 693] on form "User details Company Synopsys Inc. Address 1 1341 N Northlake Way Address 2 Sui…" at bounding box center [784, 438] width 1549 height 634
click at [71, 359] on input "text" at bounding box center [268, 350] width 477 height 26
click at [1468, 637] on button "Save" at bounding box center [1480, 626] width 121 height 33
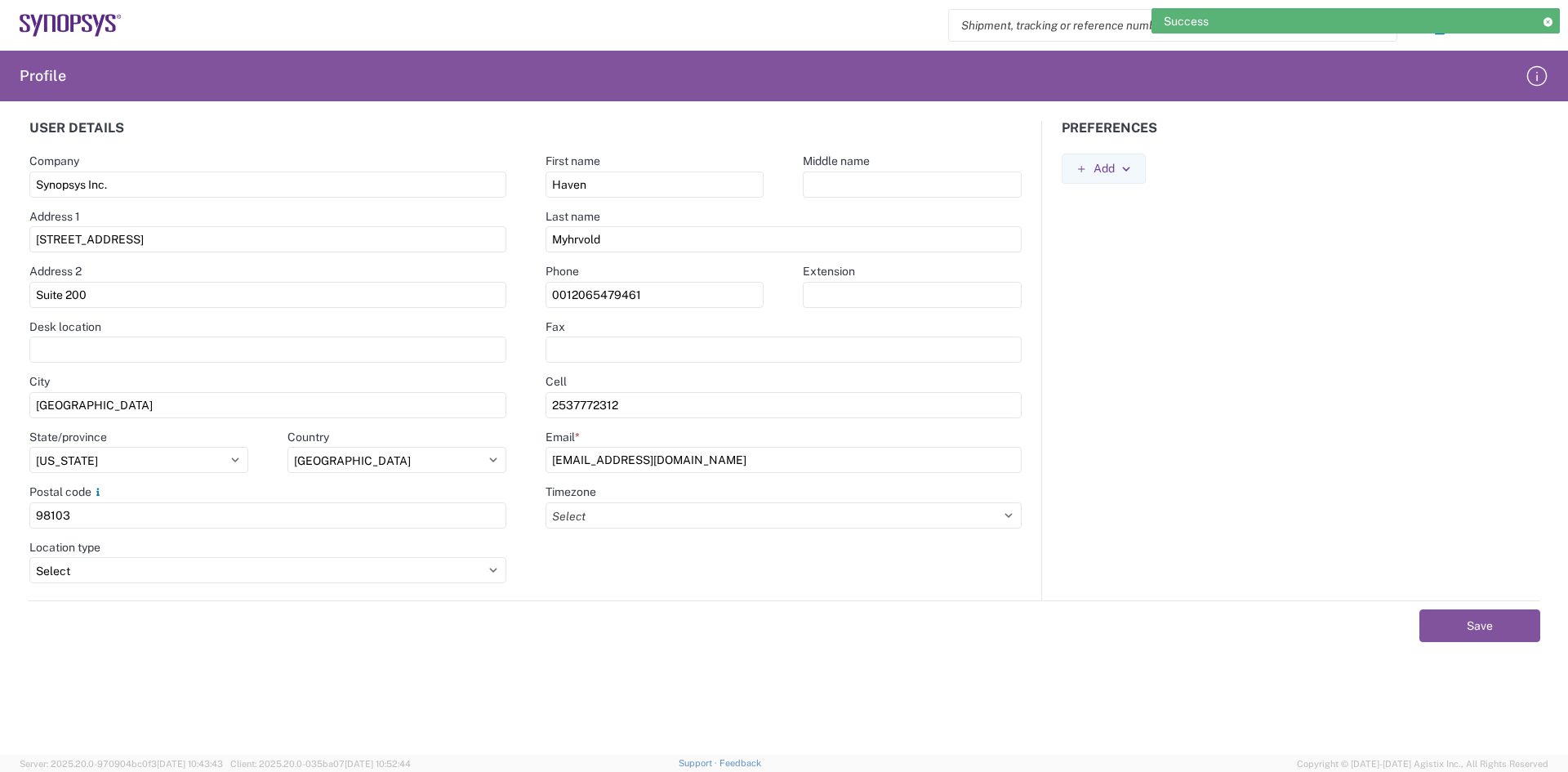
click at [330, 22] on div "Shipment request Shipment tracking Employee non-product shipment request My shi…" at bounding box center [841, 25] width 1441 height 39
